Goal: Find specific page/section: Find specific page/section

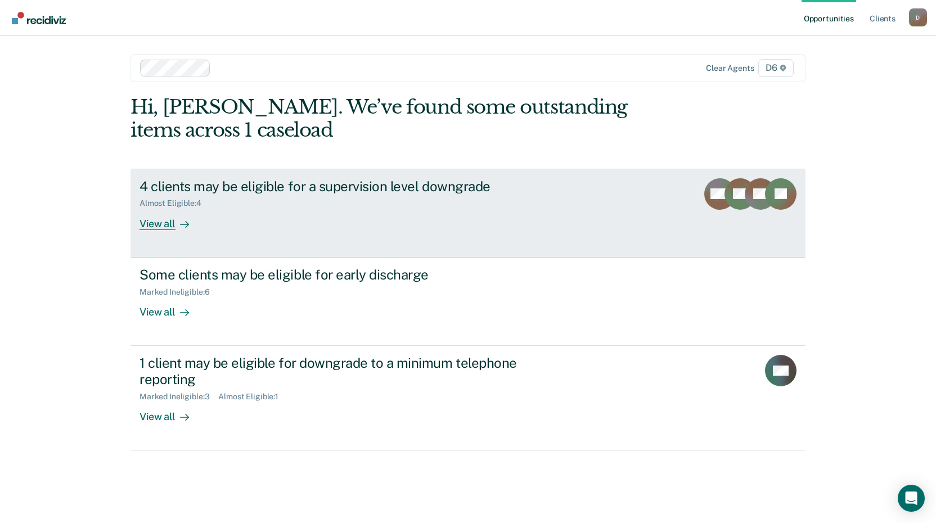
click at [163, 223] on div "View all" at bounding box center [171, 219] width 63 height 22
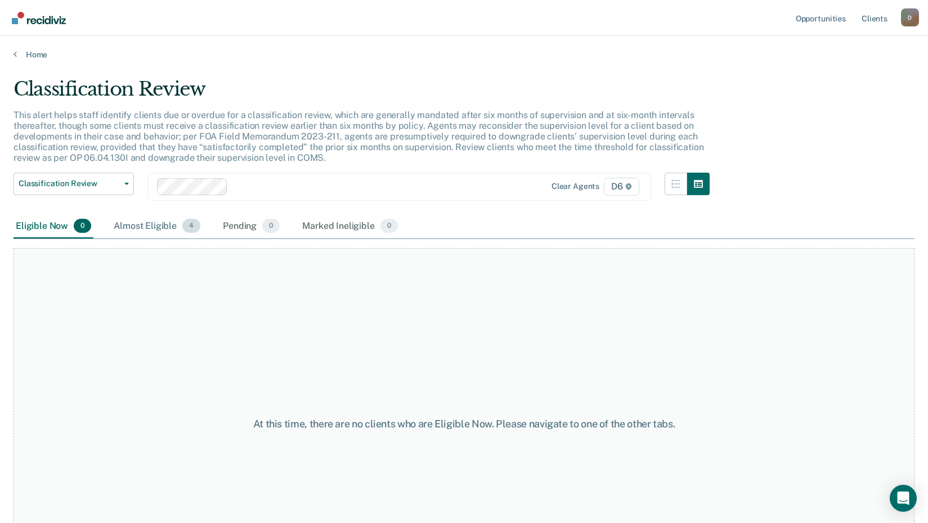
click at [147, 226] on div "Almost Eligible 4" at bounding box center [156, 226] width 91 height 25
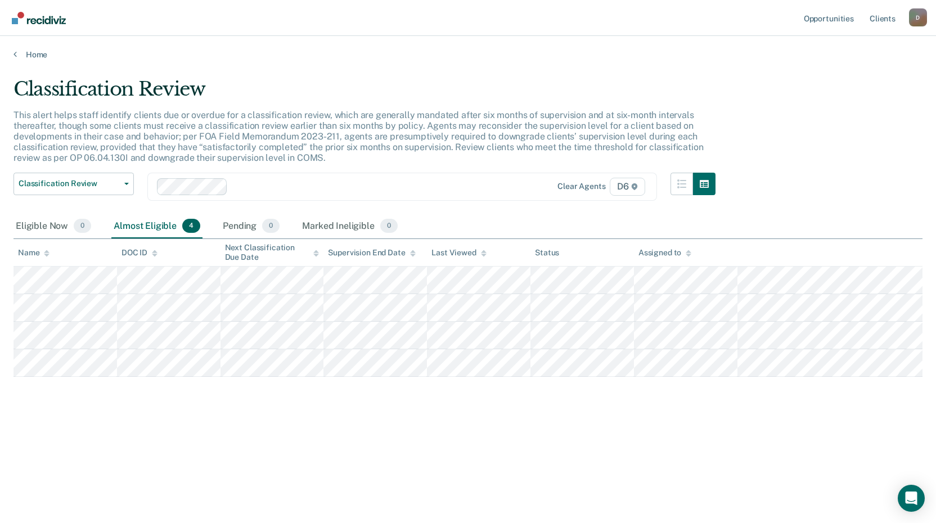
click at [31, 48] on div "Home" at bounding box center [468, 48] width 936 height 24
click at [33, 52] on link "Home" at bounding box center [468, 55] width 909 height 10
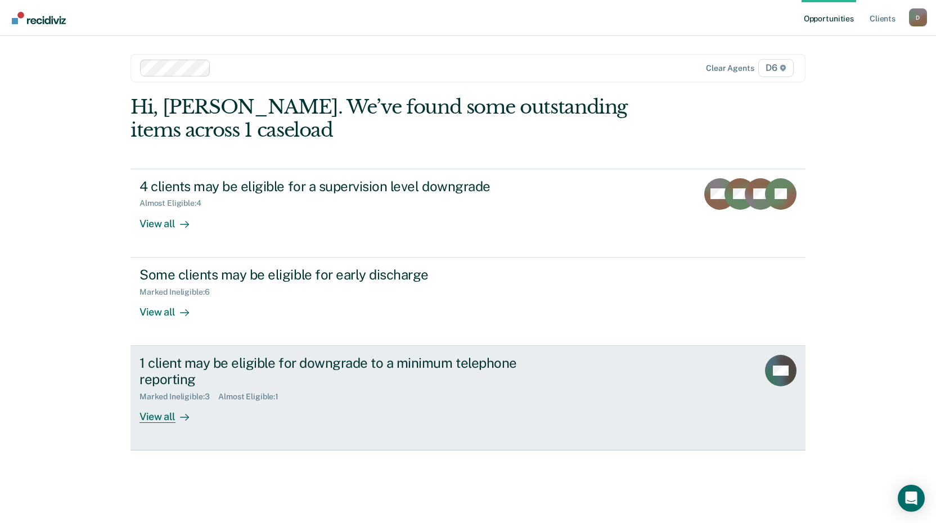
click at [160, 416] on div "View all" at bounding box center [171, 412] width 63 height 22
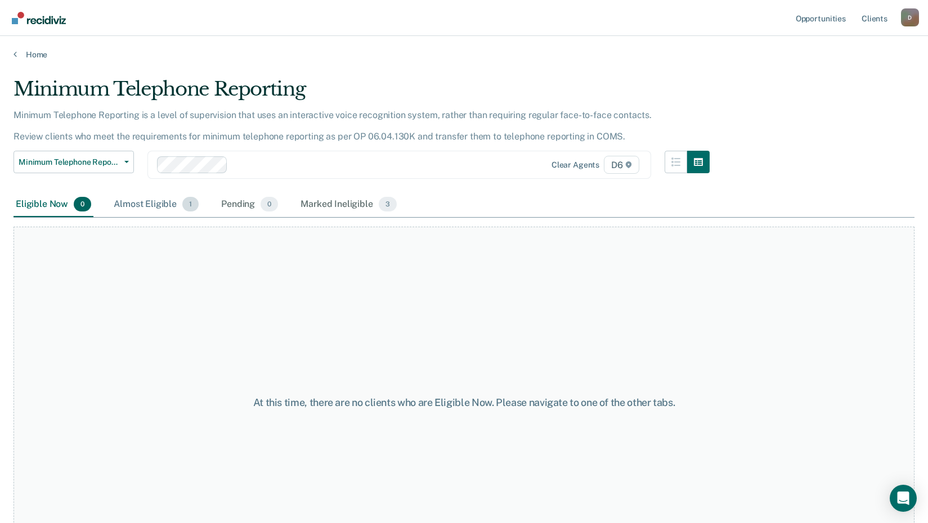
click at [143, 200] on div "Almost Eligible 1" at bounding box center [155, 204] width 89 height 25
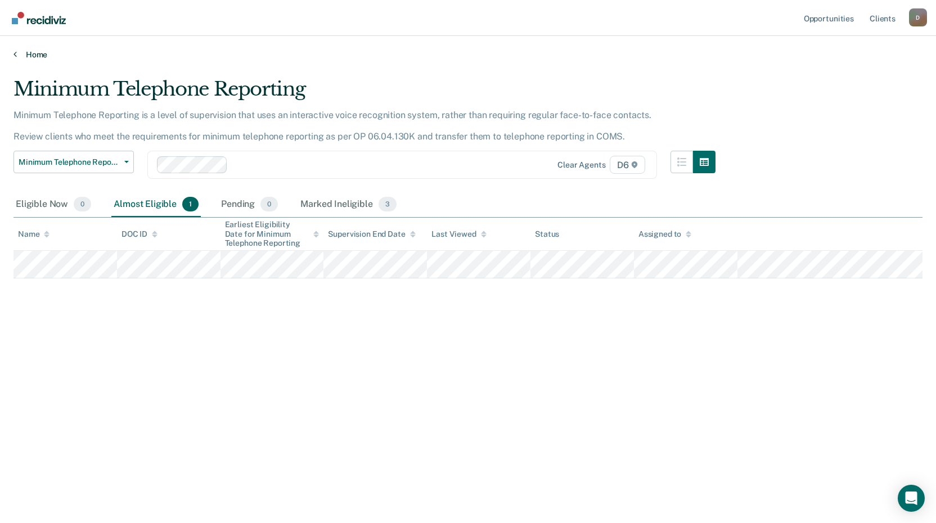
click at [32, 56] on link "Home" at bounding box center [468, 55] width 909 height 10
